Goal: Information Seeking & Learning: Learn about a topic

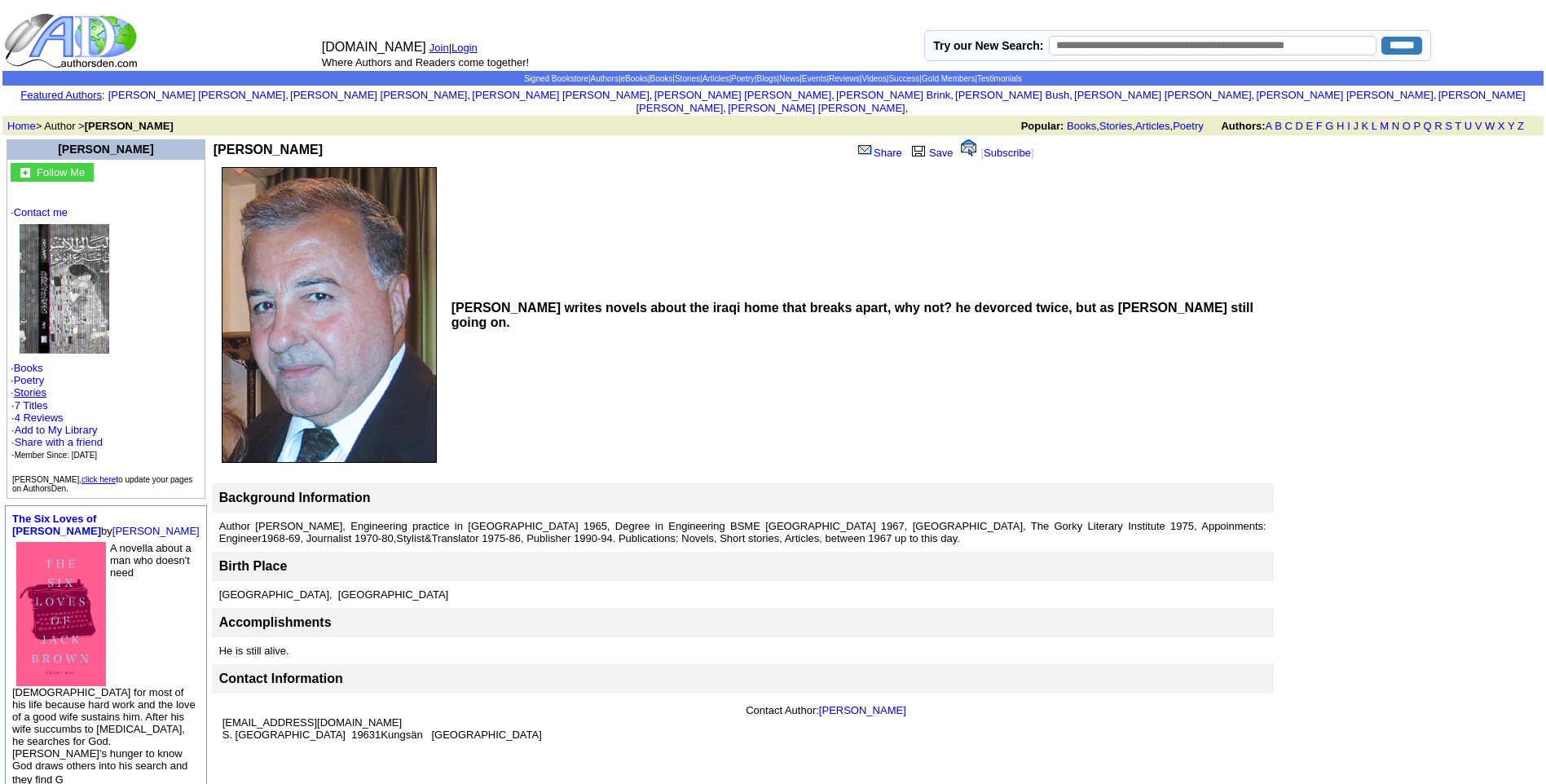
click at [37, 387] on link "Stories" at bounding box center [29, 392] width 32 height 13
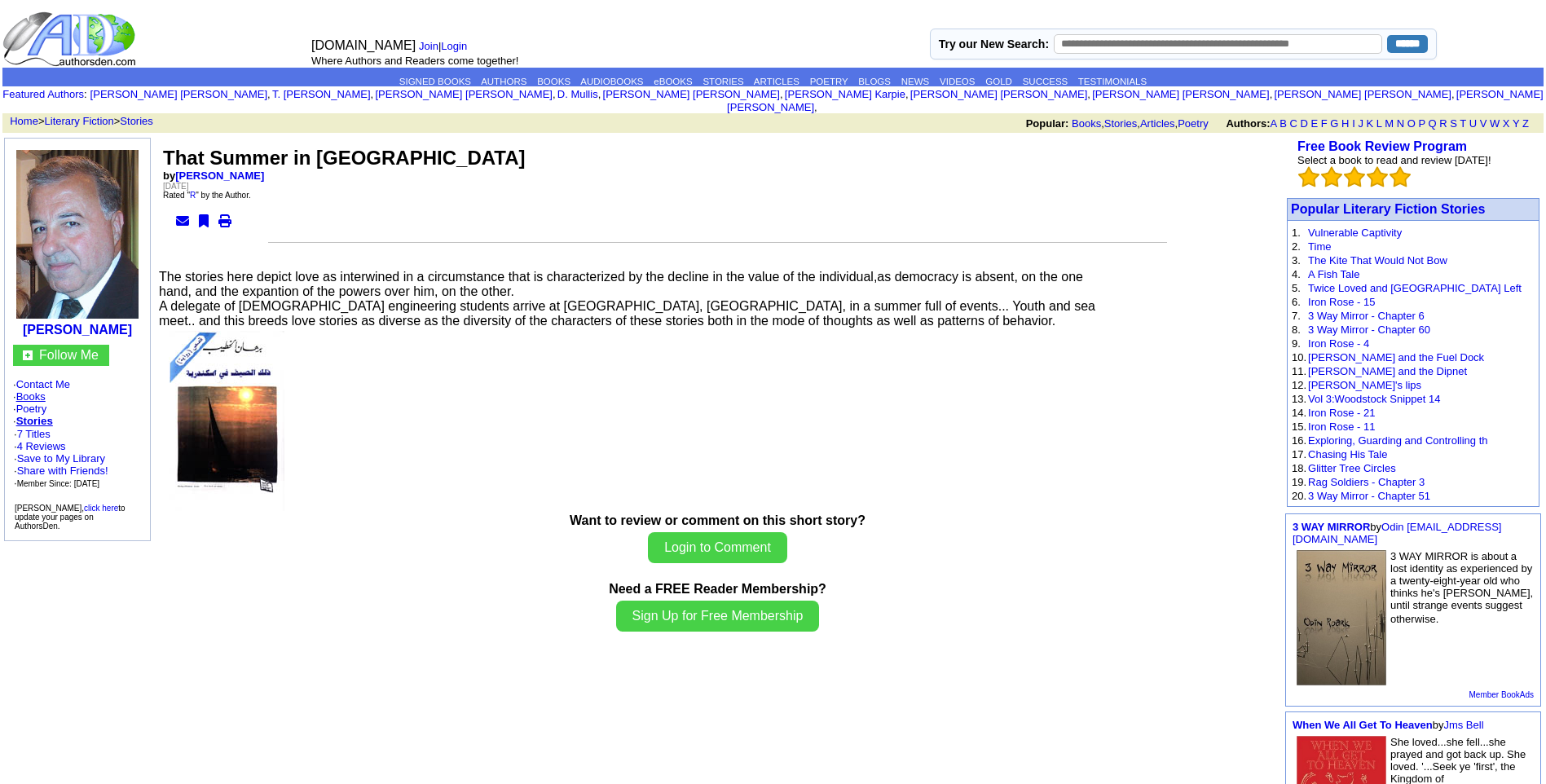
click at [36, 391] on link "Books" at bounding box center [31, 396] width 29 height 13
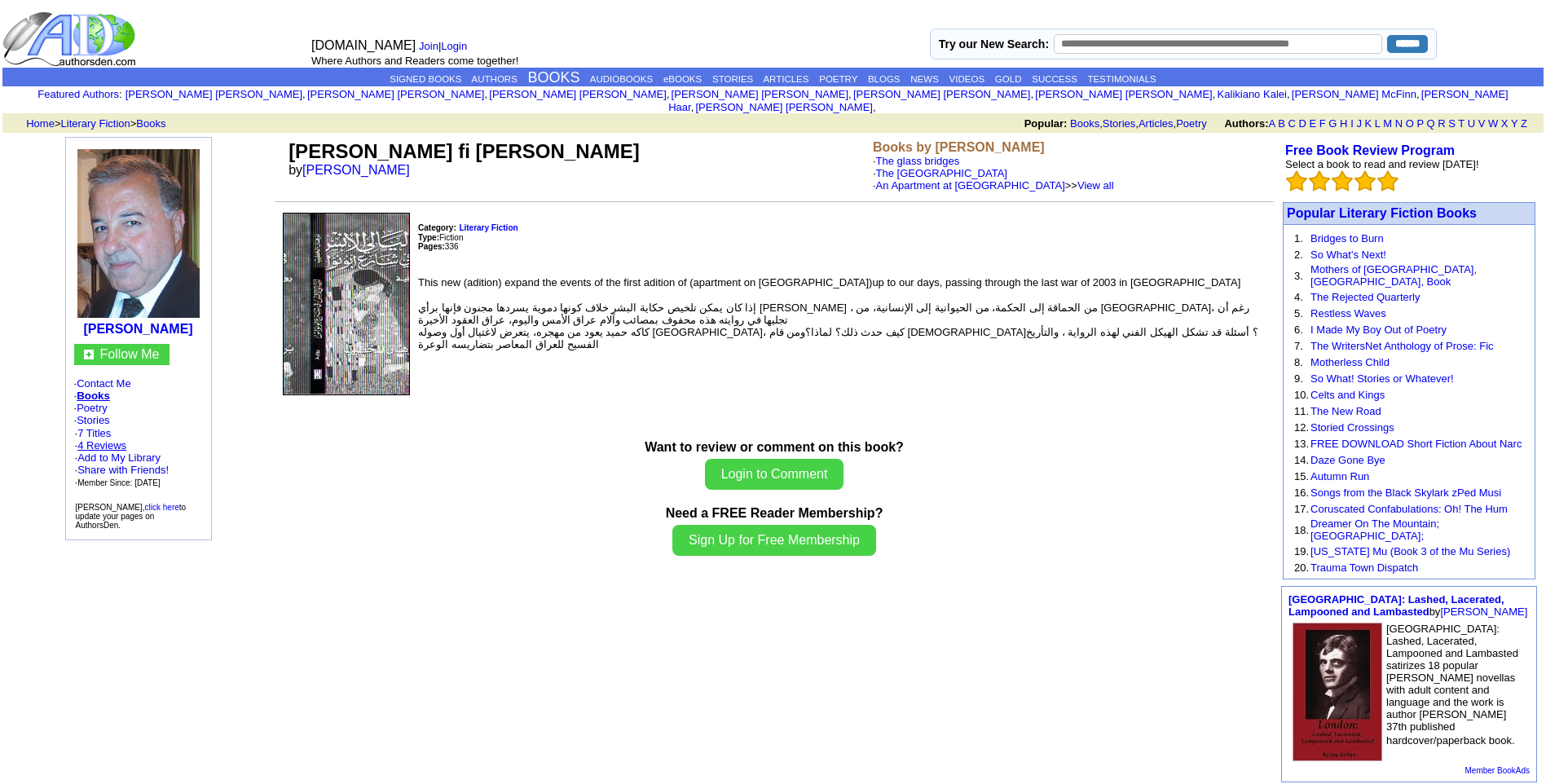
click at [113, 439] on link "4 Reviews" at bounding box center [102, 445] width 49 height 13
